Goal: Task Accomplishment & Management: Complete application form

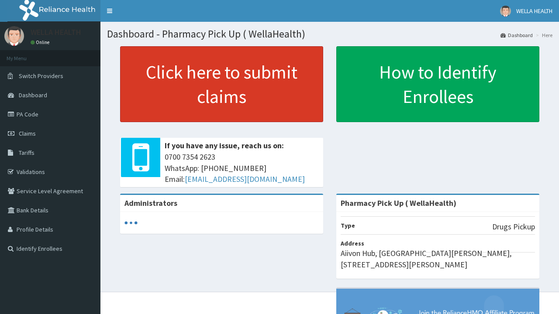
click at [221, 84] on link "Click here to submit claims" at bounding box center [221, 84] width 203 height 76
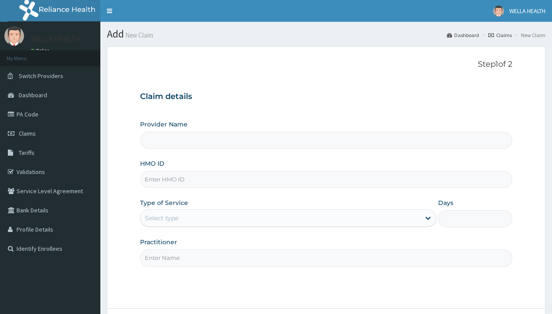
type input "Pharmacy Pick Up ( WellaHealth)"
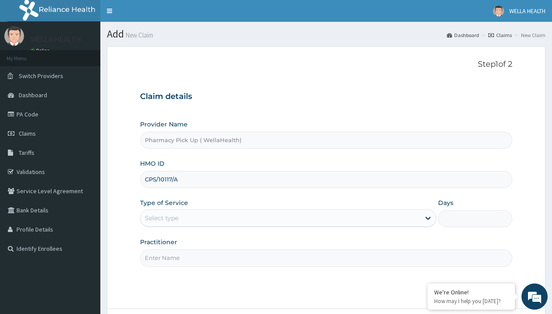
type input "CPS/10117/A"
type input "WellaHealth"
click at [162, 218] on div "Select type" at bounding box center [162, 218] width 34 height 9
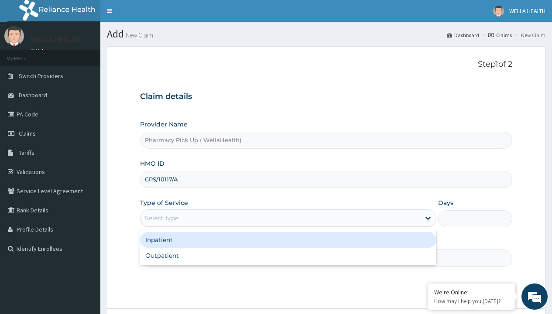
click at [288, 256] on div "Outpatient" at bounding box center [288, 256] width 296 height 16
type input "1"
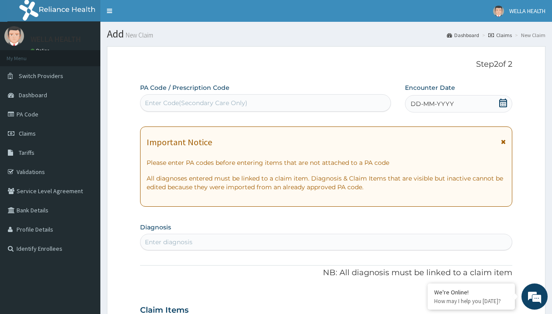
scroll to position [73, 0]
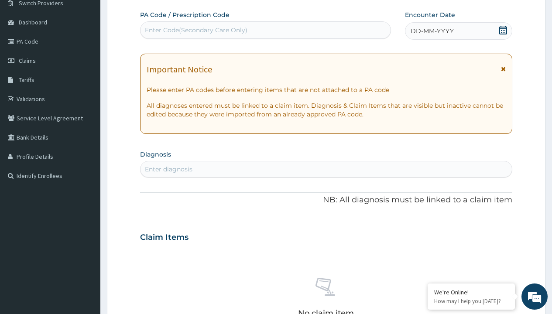
click at [432, 31] on span "DD-MM-YYYY" at bounding box center [432, 31] width 43 height 9
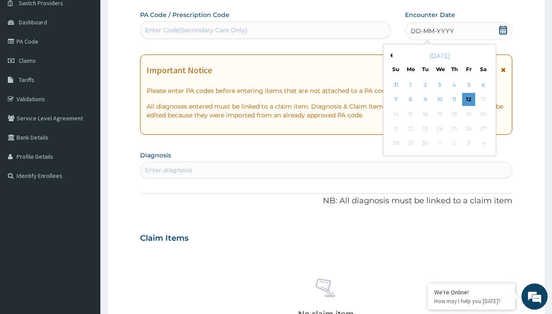
click at [390, 55] on button "Previous Month" at bounding box center [390, 55] width 4 height 4
click at [483, 85] on div "2" at bounding box center [483, 85] width 13 height 13
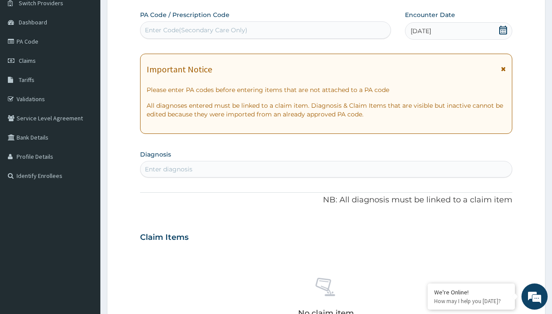
click at [169, 169] on div "Enter diagnosis" at bounding box center [169, 169] width 48 height 9
type input "prescription collected"
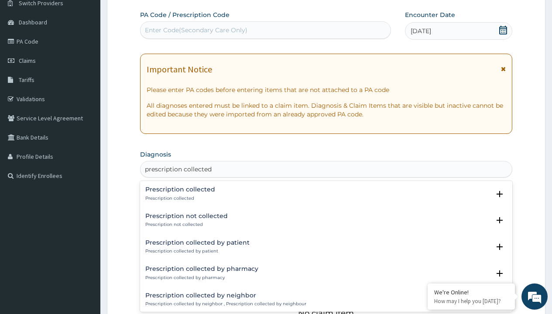
click at [179, 198] on p "Prescription collected" at bounding box center [180, 199] width 70 height 6
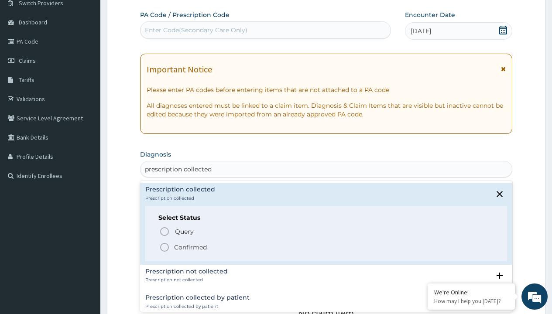
click at [190, 247] on p "Confirmed" at bounding box center [190, 247] width 33 height 9
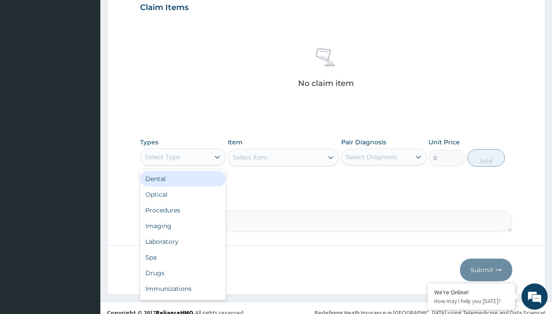
type input "procedures"
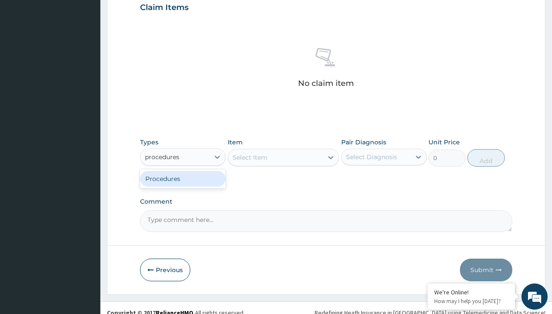
click at [183, 179] on div "Procedures" at bounding box center [183, 179] width 86 height 16
click at [250, 157] on div "Select Item" at bounding box center [250, 157] width 35 height 9
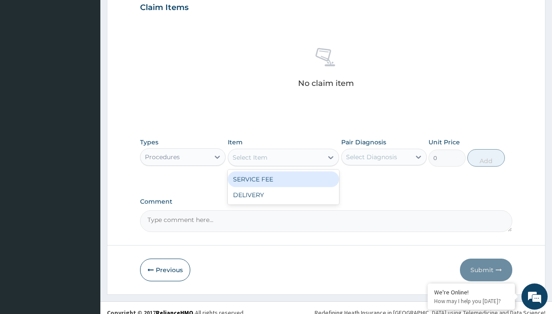
type input "service fee"
click at [283, 179] on div "SERVICE FEE" at bounding box center [284, 180] width 112 height 16
type input "100"
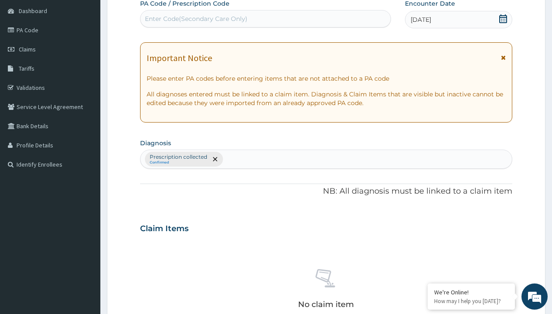
type input "prescription collected"
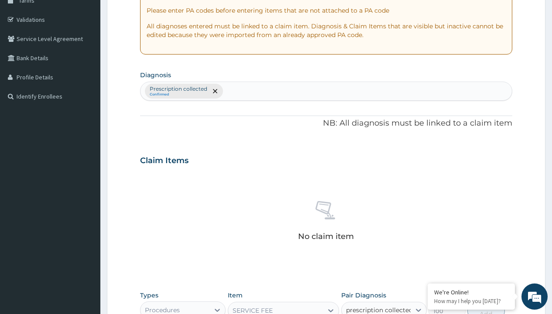
checkbox input "true"
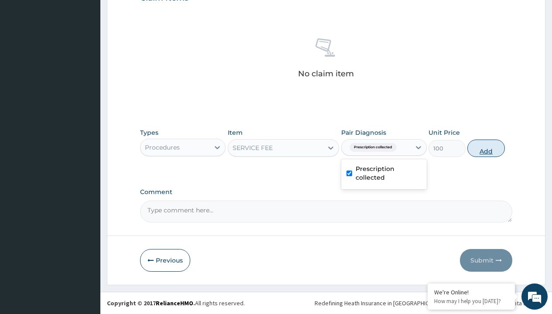
click at [486, 148] on button "Add" at bounding box center [486, 148] width 37 height 17
type input "0"
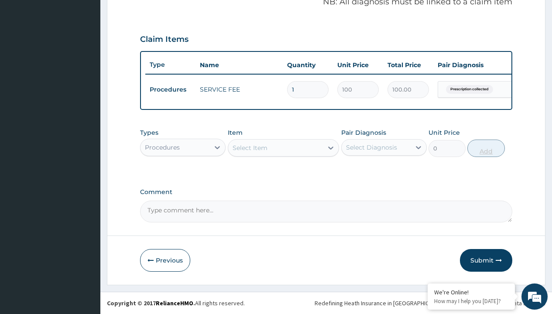
scroll to position [280, 0]
click at [162, 147] on div "Procedures" at bounding box center [162, 147] width 35 height 9
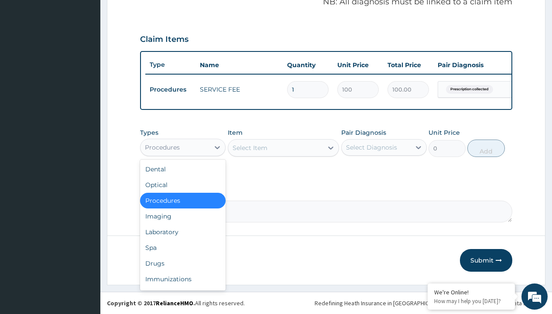
type input "drugs"
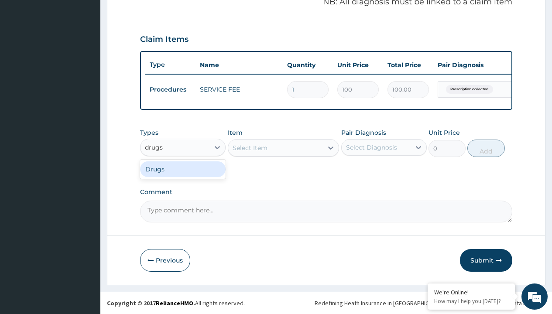
scroll to position [0, 0]
click at [183, 169] on div "Drugs" at bounding box center [183, 170] width 86 height 16
click at [250, 148] on div "Select Item" at bounding box center [284, 147] width 112 height 17
type input "amlodipine 10mg (teva) x28"
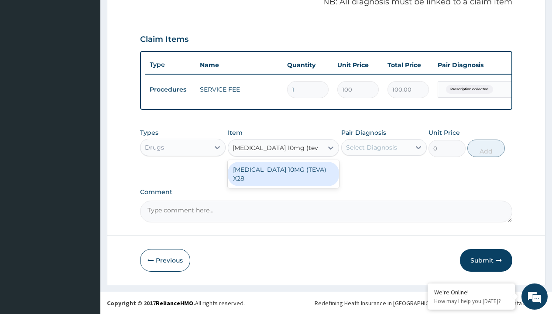
click at [283, 169] on div "AMLODIPINE 10MG (TEVA) X28" at bounding box center [284, 174] width 112 height 24
type input "98.4000015258789"
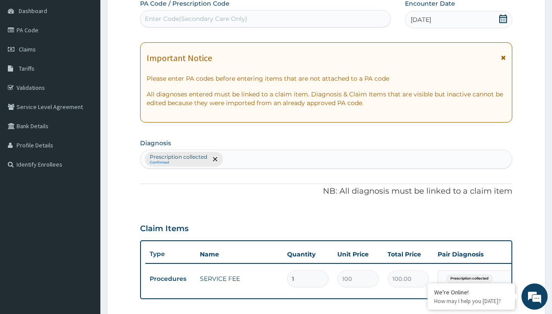
scroll to position [117, 0]
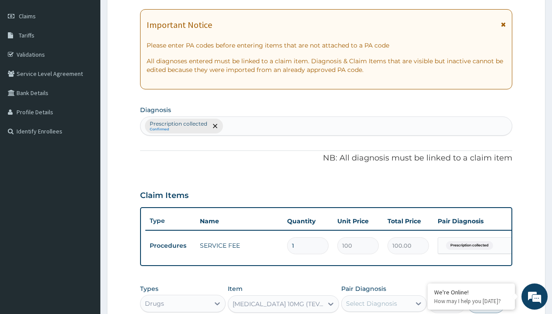
type input "prescription collected"
checkbox input "true"
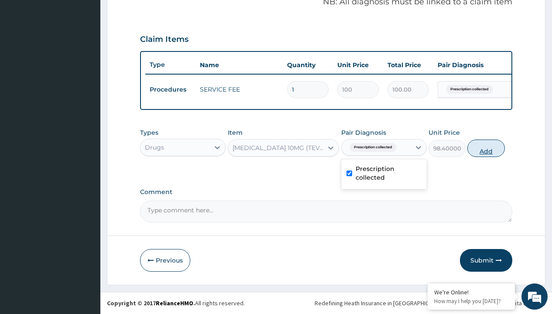
click at [486, 148] on button "Add" at bounding box center [486, 148] width 37 height 17
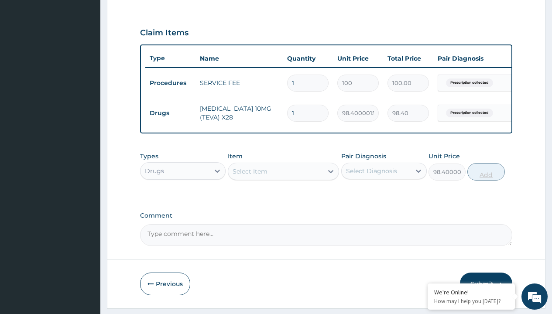
type input "0"
type input "28"
type input "2755.20"
type input "28"
click at [170, 113] on td "Drugs" at bounding box center [170, 113] width 50 height 16
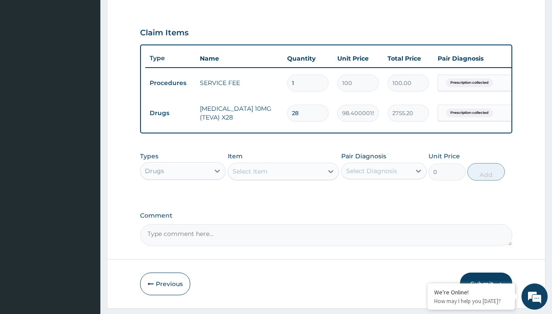
type input "procedures"
click at [183, 199] on div "Procedures" at bounding box center [183, 193] width 86 height 16
click at [250, 176] on div "Select Item" at bounding box center [250, 171] width 35 height 9
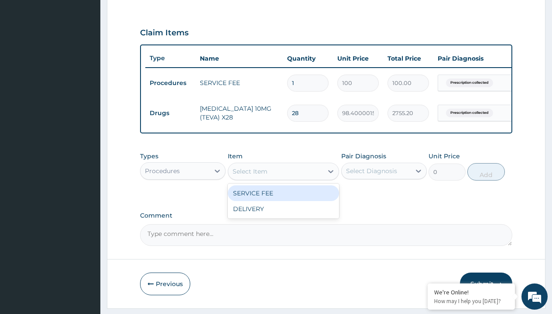
type input "delivery"
click at [283, 200] on div "DELIVERY" at bounding box center [284, 194] width 112 height 16
type input "2000"
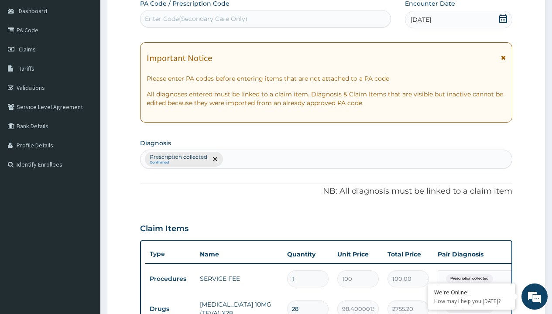
type input "prescription collected"
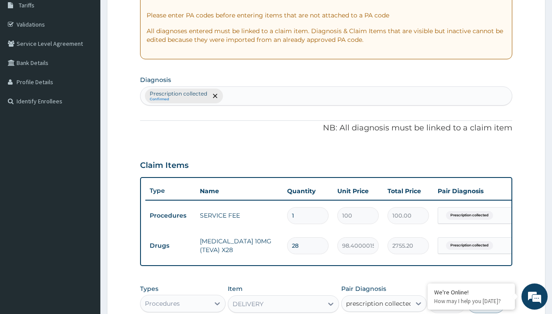
checkbox input "true"
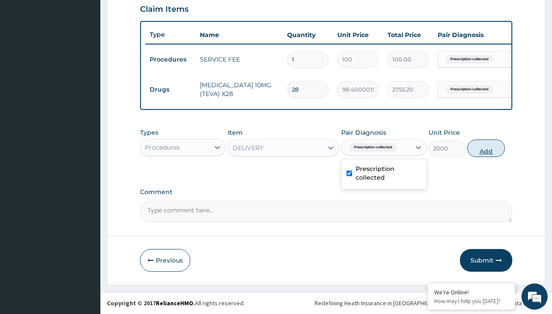
click at [486, 148] on button "Add" at bounding box center [486, 148] width 37 height 17
type input "0"
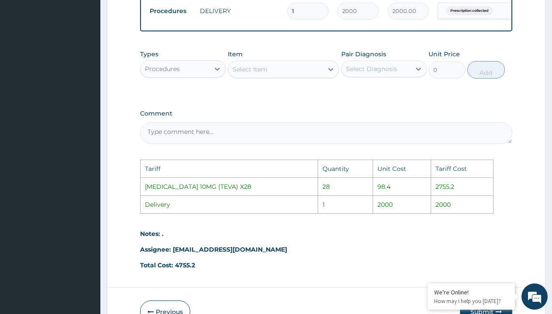
scroll to position [471, 0]
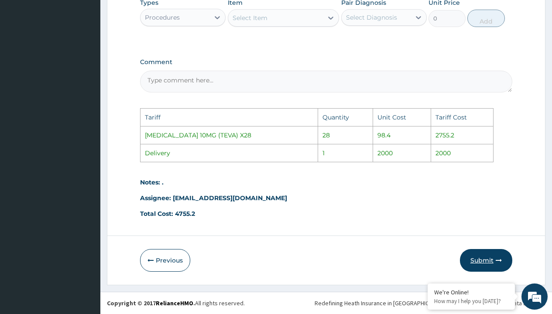
click at [472, 255] on button "Submit" at bounding box center [486, 260] width 52 height 23
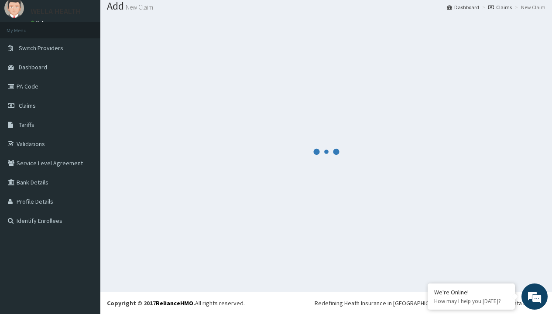
scroll to position [341, 0]
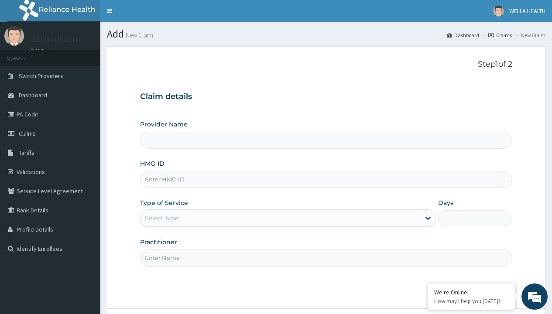
type input "Pharmacy Pick Up ( WellaHealth)"
type input "SLB/10985/B"
type input "WellaHealth"
click at [162, 218] on div "Select type" at bounding box center [162, 218] width 34 height 9
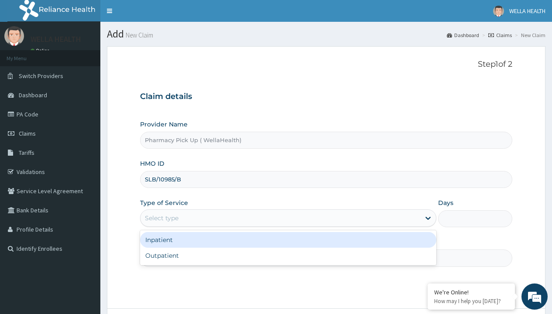
click at [288, 256] on div "Outpatient" at bounding box center [288, 256] width 296 height 16
type input "1"
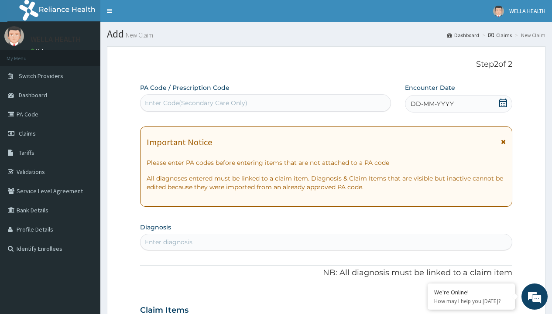
scroll to position [73, 0]
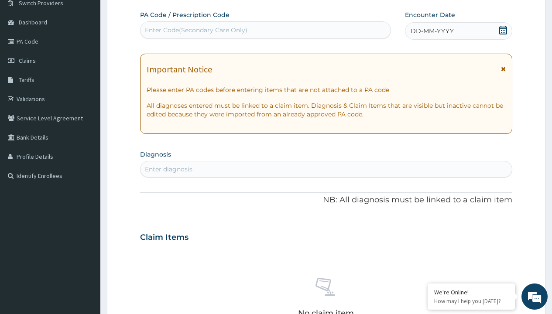
click at [432, 31] on span "DD-MM-YYYY" at bounding box center [432, 31] width 43 height 9
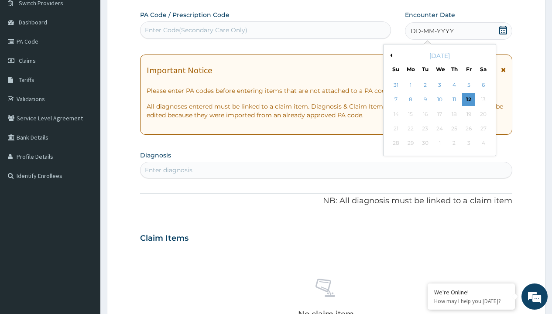
click at [390, 55] on button "Previous Month" at bounding box center [390, 55] width 4 height 4
click at [483, 85] on div "2" at bounding box center [483, 85] width 13 height 13
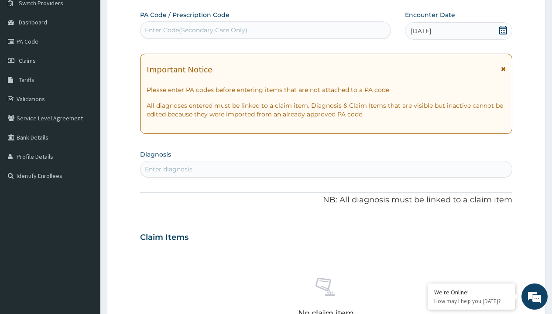
click at [169, 169] on div "Enter diagnosis" at bounding box center [169, 169] width 48 height 9
type input "prescription collected"
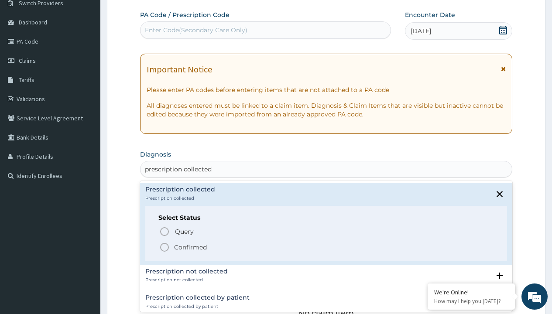
click at [190, 247] on p "Confirmed" at bounding box center [190, 247] width 33 height 9
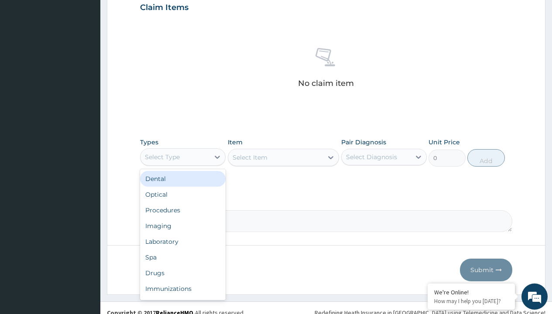
type input "procedures"
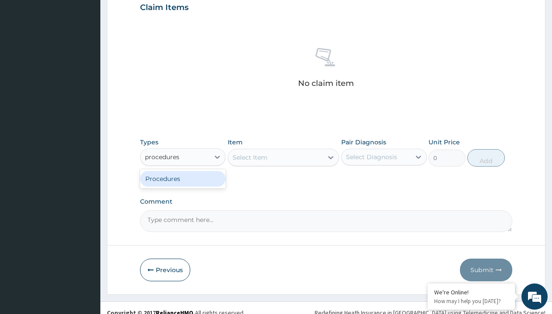
click at [183, 179] on div "Procedures" at bounding box center [183, 179] width 86 height 16
click at [250, 157] on div "Select Item" at bounding box center [284, 157] width 112 height 17
click at [162, 157] on div "Procedures" at bounding box center [162, 157] width 35 height 9
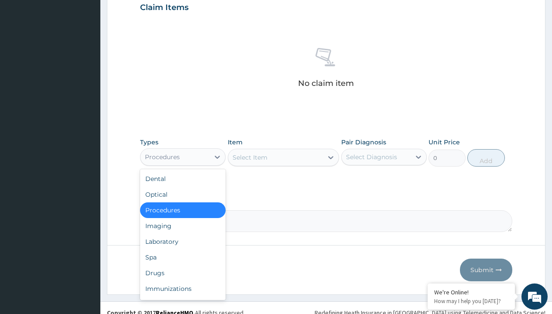
type input "procedures"
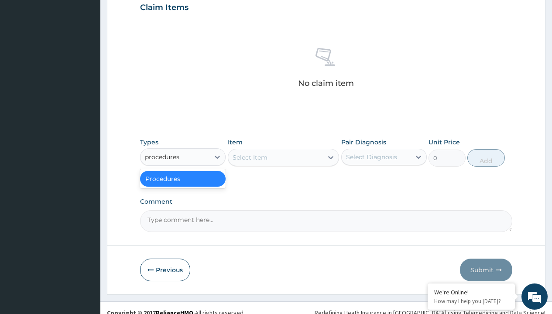
click at [183, 179] on div "Procedures" at bounding box center [183, 179] width 86 height 16
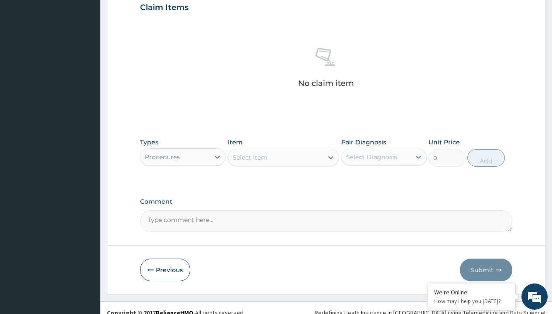
click at [250, 157] on div "Select Item" at bounding box center [250, 157] width 35 height 9
type input "service fee"
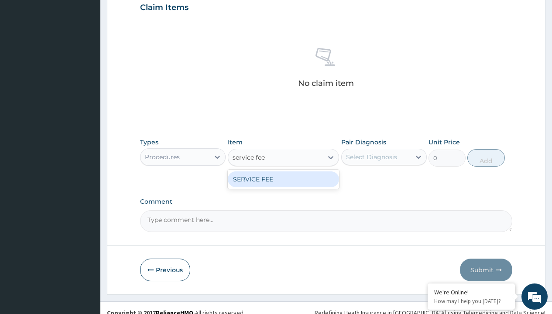
click at [283, 179] on div "SERVICE FEE" at bounding box center [284, 180] width 112 height 16
type input "100"
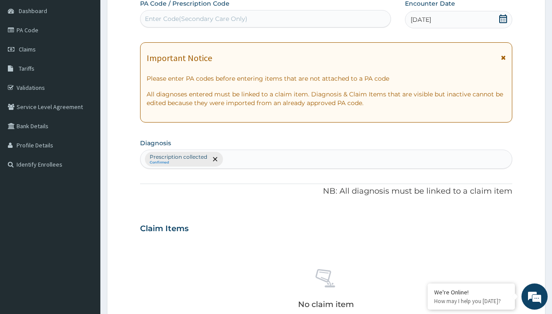
type input "prescription collected"
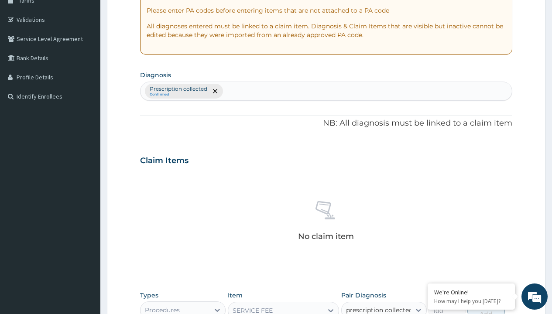
checkbox input "true"
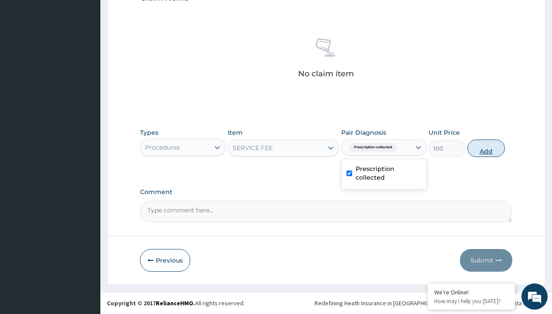
click at [486, 148] on button "Add" at bounding box center [486, 148] width 37 height 17
type input "0"
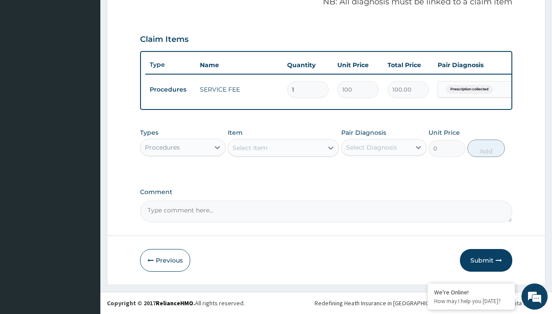
click at [162, 147] on div "Procedures" at bounding box center [162, 147] width 35 height 9
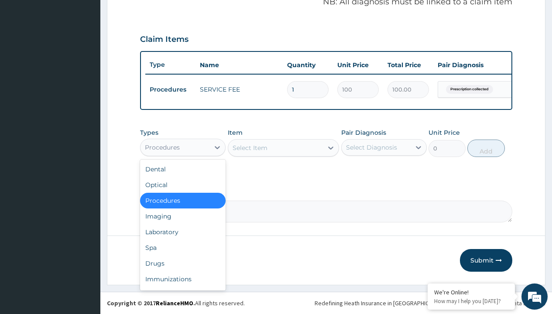
type input "drugs"
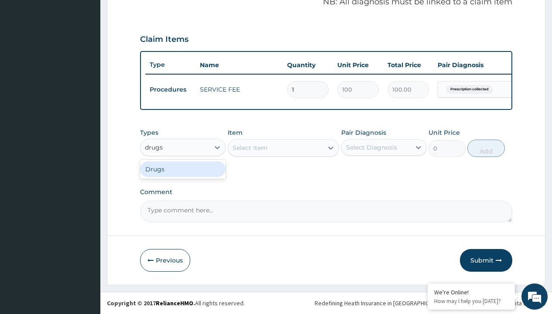
click at [183, 169] on div "Drugs" at bounding box center [183, 170] width 86 height 16
click at [250, 148] on div "Select Item" at bounding box center [284, 147] width 112 height 17
type input "ficindine h cream"
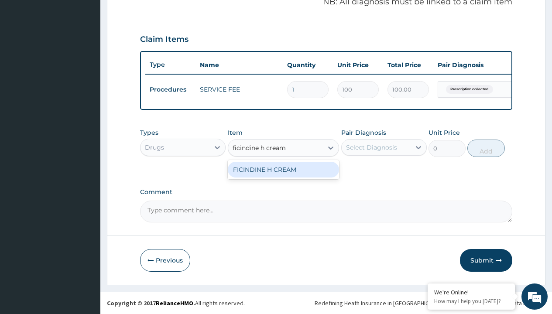
click at [283, 169] on div "FICINDINE H CREAM" at bounding box center [284, 170] width 112 height 16
type input "28700"
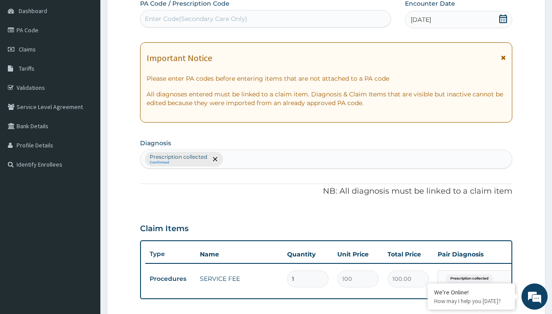
type input "prescription collected"
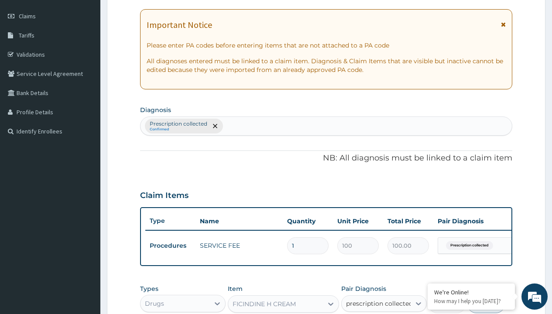
checkbox input "true"
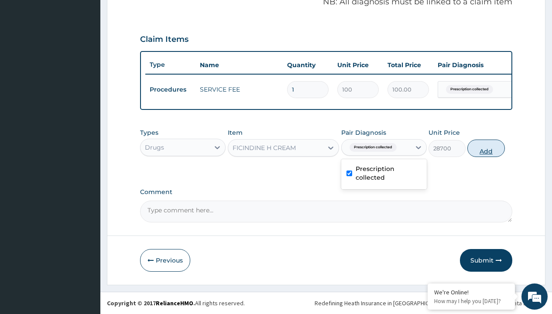
click at [486, 148] on button "Add" at bounding box center [486, 148] width 37 height 17
type input "0"
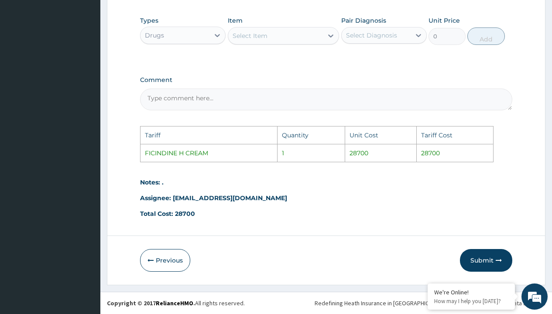
scroll to position [423, 0]
click at [490, 258] on button "Submit" at bounding box center [486, 260] width 52 height 23
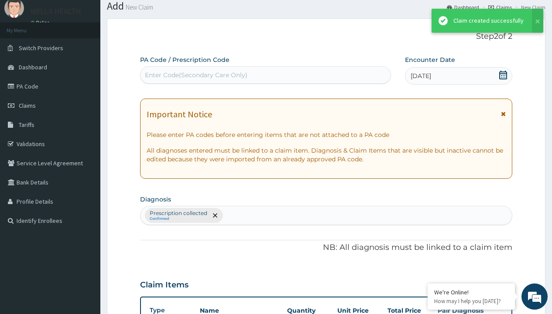
scroll to position [310, 0]
